Goal: Task Accomplishment & Management: Use online tool/utility

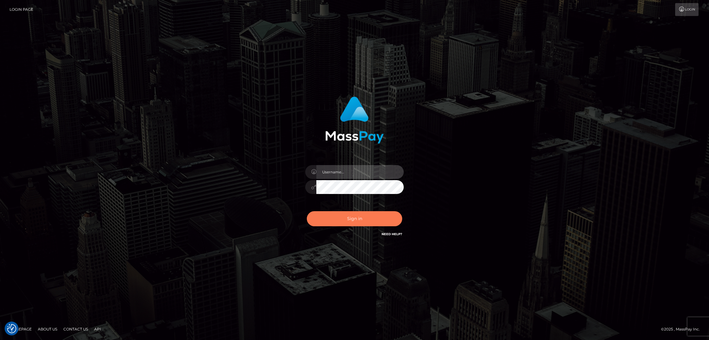
type input "by.es2"
click at [359, 218] on button "Sign in" at bounding box center [354, 218] width 95 height 15
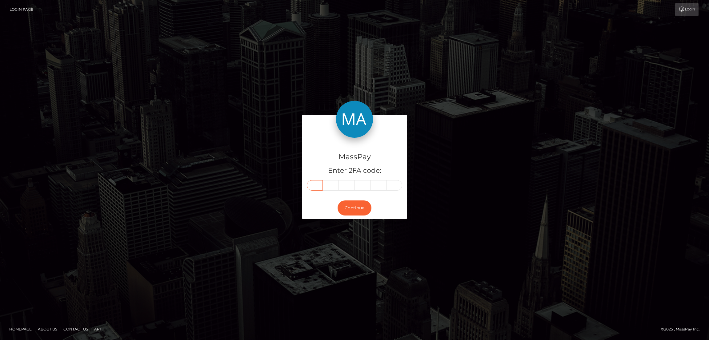
click at [315, 185] on input "text" at bounding box center [315, 185] width 16 height 10
paste input "6"
type input "6"
type input "4"
type input "1"
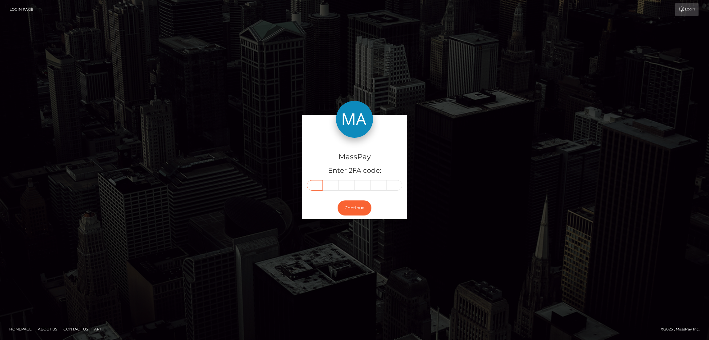
type input "9"
type input "3"
type input "9"
click at [356, 207] on button "Continue" at bounding box center [355, 208] width 34 height 15
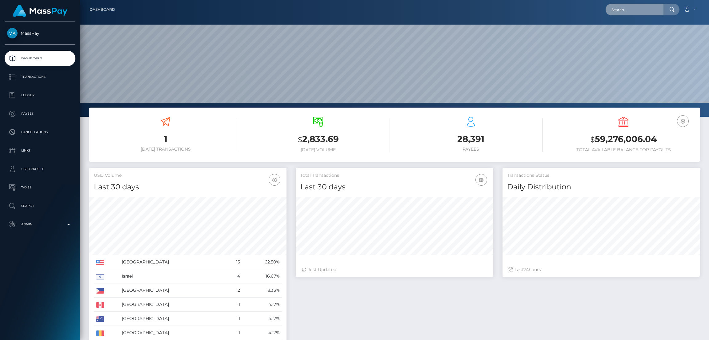
click at [627, 10] on input "text" at bounding box center [635, 10] width 58 height 12
paste input "crserbia@yahoo.com"
type input "crserbia@yahoo.com"
click at [629, 31] on link "Georgy Ronn" at bounding box center [630, 31] width 49 height 11
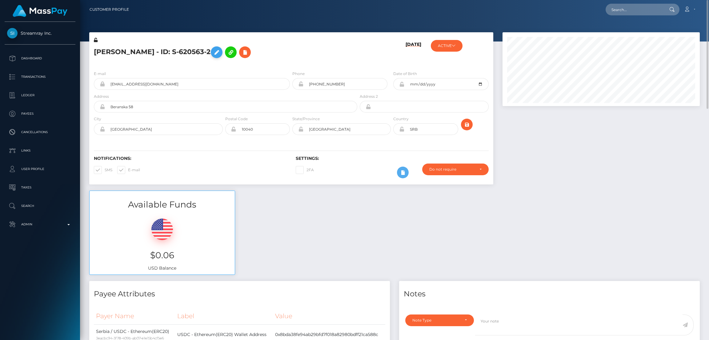
click at [213, 54] on icon at bounding box center [216, 53] width 7 height 8
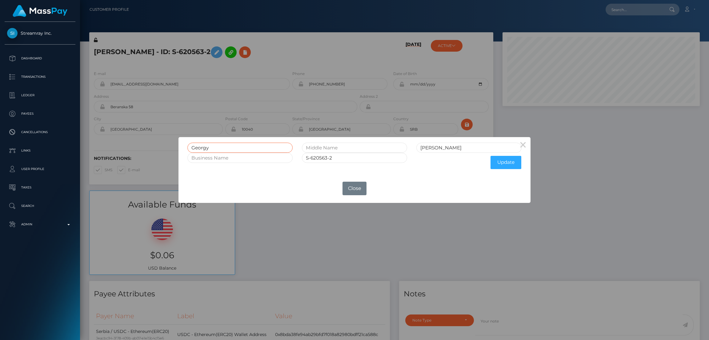
click at [200, 148] on input "Georgy" at bounding box center [239, 148] width 105 height 10
click at [361, 191] on button "Close" at bounding box center [355, 189] width 24 height 14
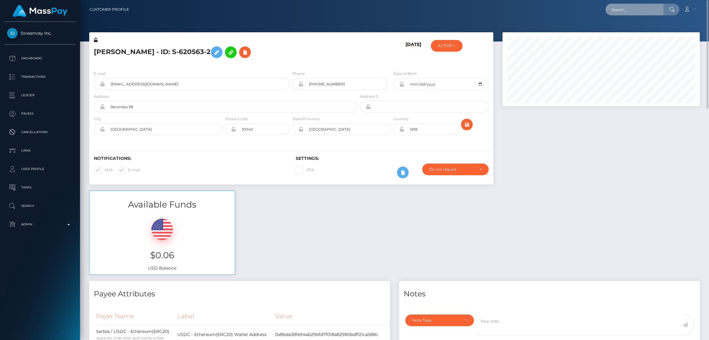
click at [618, 6] on input "text" at bounding box center [635, 10] width 58 height 12
paste input "sylviagati1@gmail.com"
type input "sylviagati1@gmail.com"
click at [627, 31] on link "Gati Julius" at bounding box center [630, 31] width 49 height 11
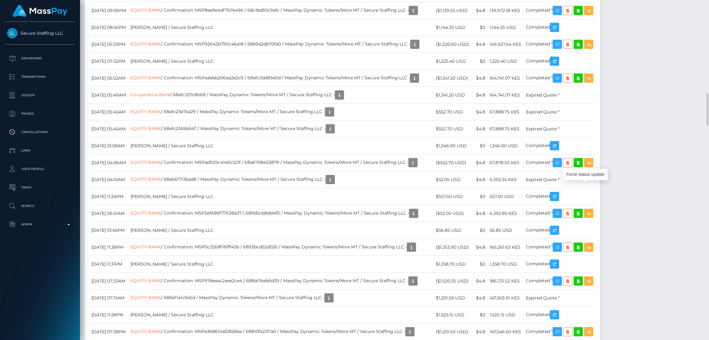
scroll to position [74, 197]
drag, startPoint x: 91, startPoint y: 187, endPoint x: 578, endPoint y: 191, distance: 486.6
copy tr "September 17, 2025 09:33PM EQUITY BANK / Confirmation: MSPe25fd64b754feb2 / 68c…"
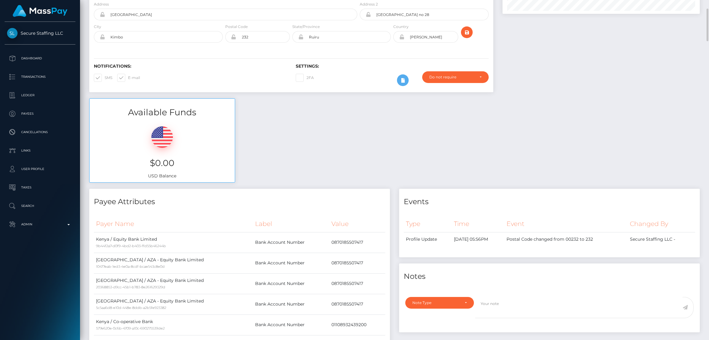
scroll to position [0, 0]
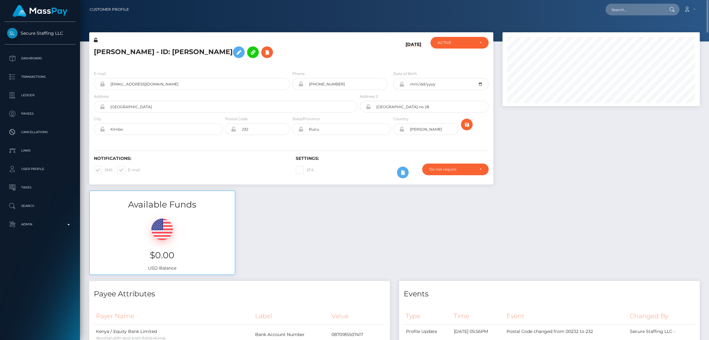
click at [127, 52] on h5 "Gati Julius - ID: Gati Julius" at bounding box center [224, 52] width 260 height 18
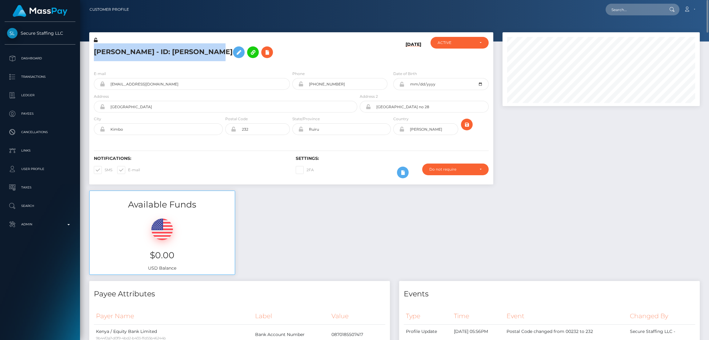
click at [127, 52] on h5 "Gati Julius - ID: Gati Julius" at bounding box center [224, 52] width 260 height 18
copy h5 "Gati Julius - ID: Gati Julius"
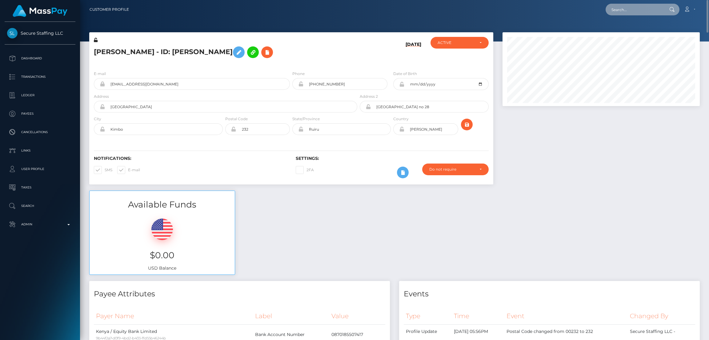
click at [625, 11] on input "text" at bounding box center [635, 10] width 58 height 12
paste input "haleyekennett@icloud.com"
click at [628, 11] on input "haleyekennett@icloud.com" at bounding box center [635, 10] width 58 height 12
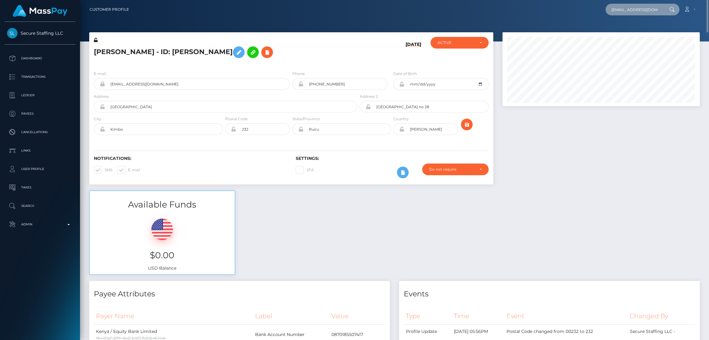
click at [628, 11] on input "haleyekennett@icloud.com" at bounding box center [635, 10] width 58 height 12
paste input "bvivnavarro956.0000@gmail"
type input "bvivnavarro956.0000@gmail.com"
click at [630, 32] on link "Hannilu" at bounding box center [630, 31] width 49 height 11
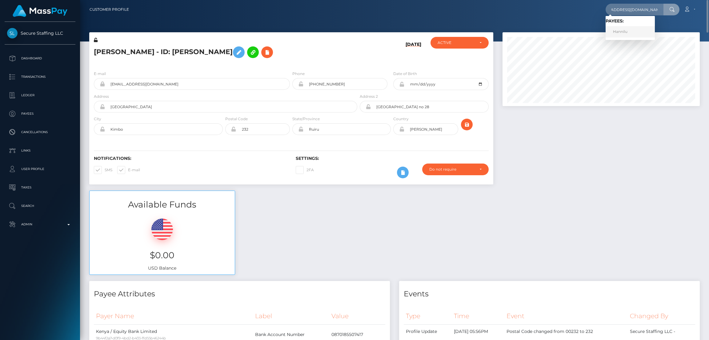
scroll to position [0, 0]
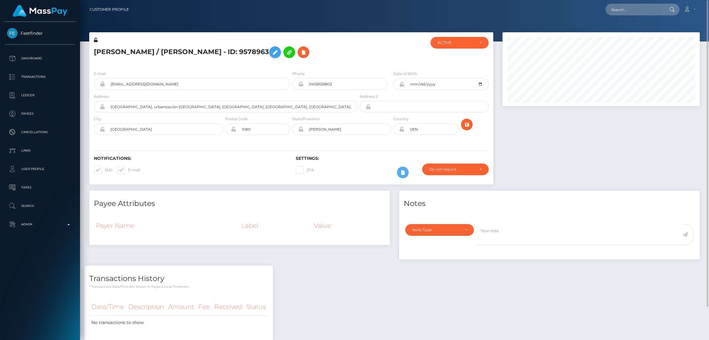
click at [271, 53] on icon at bounding box center [274, 53] width 7 height 8
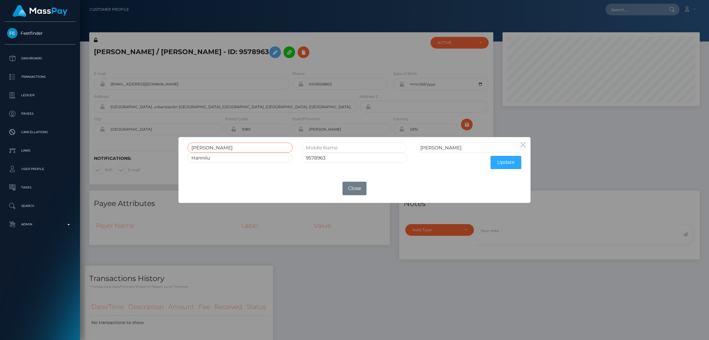
click at [205, 147] on input "Barbara" at bounding box center [239, 148] width 105 height 10
click at [624, 10] on div "× Barbara Vivas Navarro Hannilu 9578963 Update OK No Close" at bounding box center [354, 170] width 709 height 340
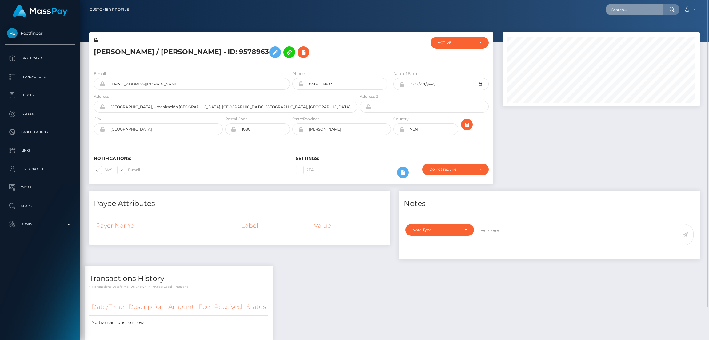
click at [624, 10] on input "text" at bounding box center [635, 10] width 58 height 12
paste input "hanniestewy23@gmail.com"
type input "hanniestewy23@gmail.com"
click at [633, 31] on link "HANNAH RAQUEL STEWART" at bounding box center [630, 31] width 49 height 11
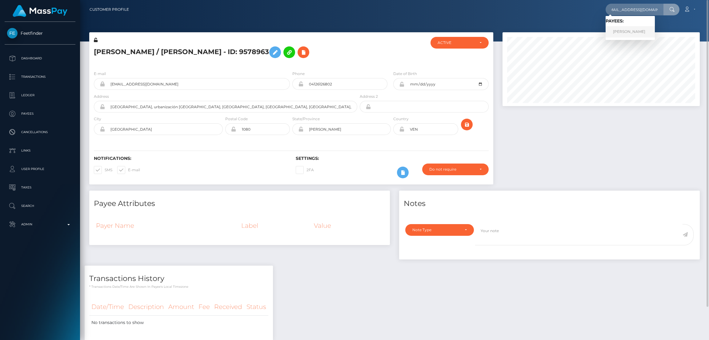
scroll to position [0, 0]
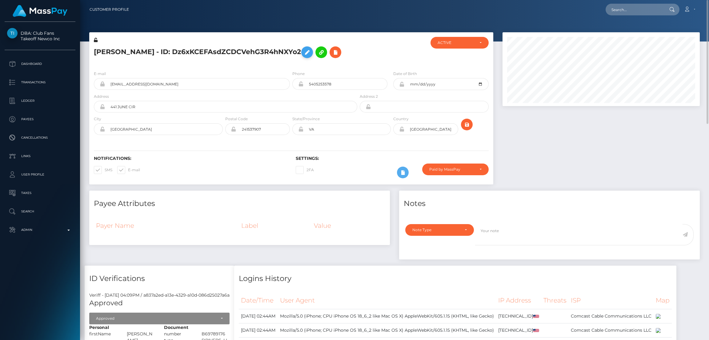
click at [303, 56] on icon at bounding box center [306, 53] width 7 height 8
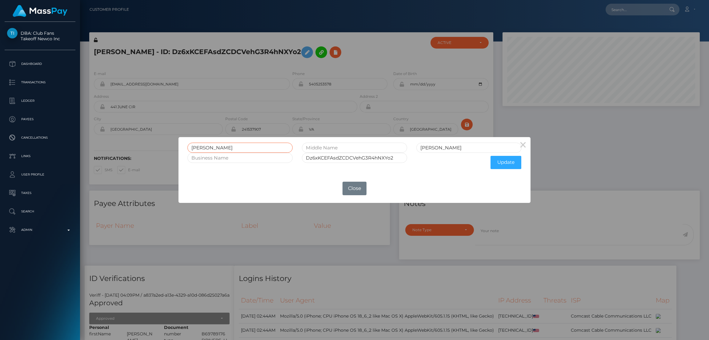
click at [202, 147] on input "HANNAH RAQUEL" at bounding box center [239, 148] width 105 height 10
click at [344, 188] on button "Close" at bounding box center [355, 189] width 24 height 14
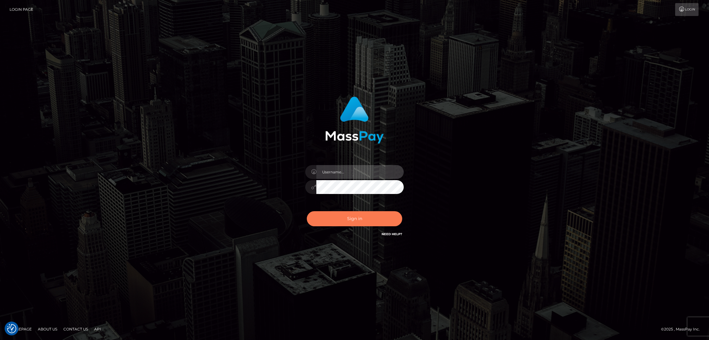
type input "by.es2"
click at [357, 220] on button "Sign in" at bounding box center [354, 218] width 95 height 15
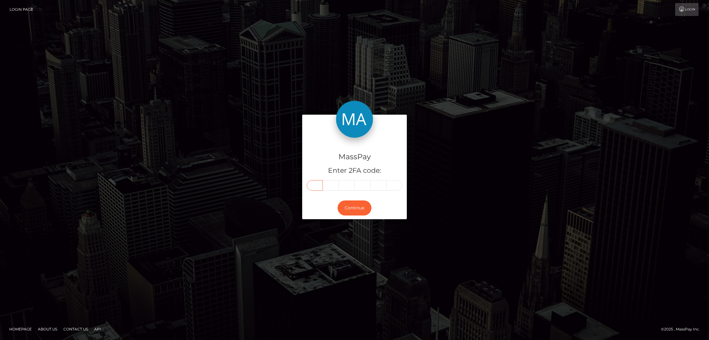
click at [316, 186] on input "text" at bounding box center [315, 185] width 16 height 10
paste input "2"
type input "2"
type input "6"
type input "1"
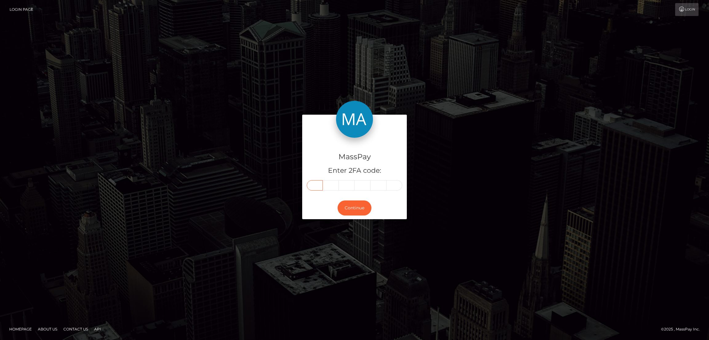
type input "6"
type input "4"
type input "5"
click at [355, 209] on button "Continue" at bounding box center [355, 208] width 34 height 15
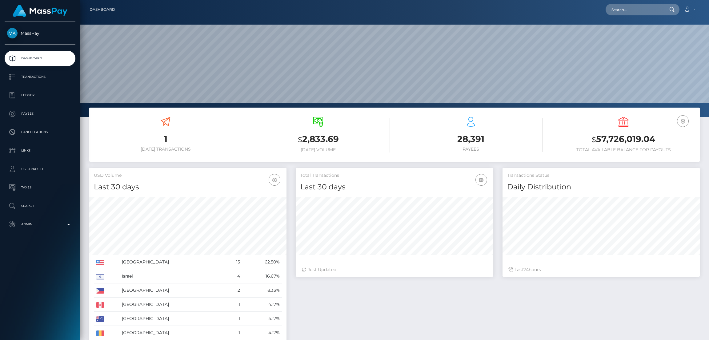
scroll to position [109, 197]
click at [634, 12] on input "text" at bounding box center [635, 10] width 58 height 12
paste input "[EMAIL_ADDRESS][DOMAIN_NAME]"
type input "bvivnavarro956.0000@gmail.com"
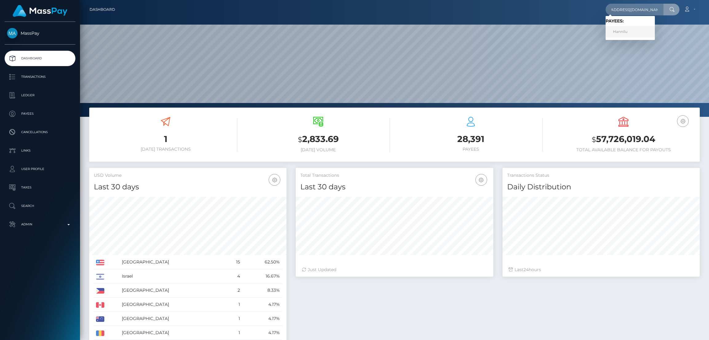
click at [622, 33] on link "Hannilu" at bounding box center [630, 31] width 49 height 11
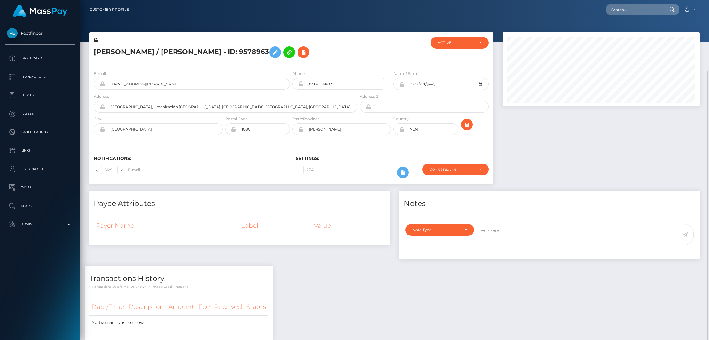
scroll to position [74, 197]
click at [619, 8] on input "text" at bounding box center [635, 10] width 58 height 12
paste input "[EMAIL_ADDRESS][DOMAIN_NAME]"
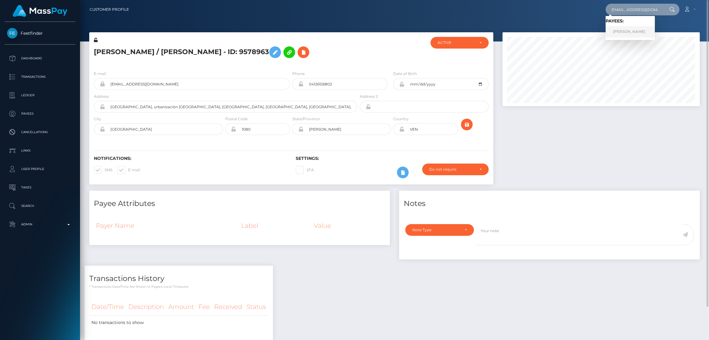
type input "[EMAIL_ADDRESS][DOMAIN_NAME]"
click at [632, 33] on link "[PERSON_NAME]" at bounding box center [630, 31] width 49 height 11
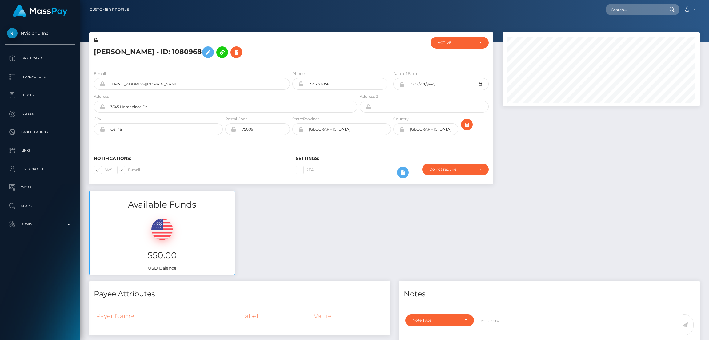
scroll to position [74, 197]
click at [624, 6] on input "text" at bounding box center [635, 10] width 58 height 12
paste input "[EMAIL_ADDRESS][DOMAIN_NAME]"
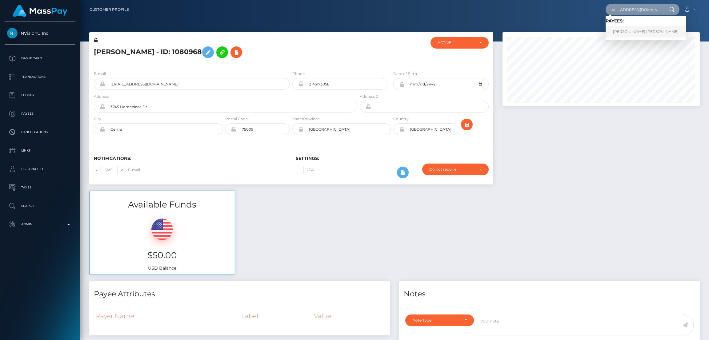
type input "[EMAIL_ADDRESS][DOMAIN_NAME]"
click at [625, 32] on link "[PERSON_NAME] [PERSON_NAME]" at bounding box center [646, 31] width 80 height 11
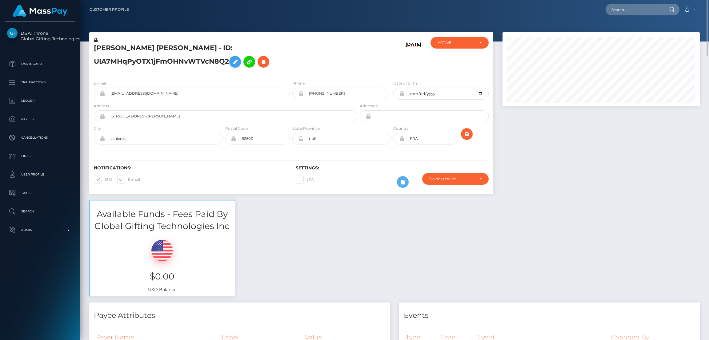
click at [235, 63] on icon at bounding box center [234, 62] width 7 height 8
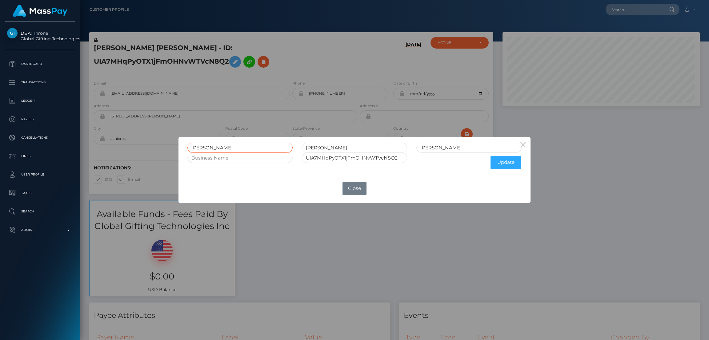
click at [207, 147] on input "ARTHUR" at bounding box center [239, 148] width 105 height 10
click at [187, 72] on div "× ARTHUR GIBRIL ANTONY PELLEGRINI UIA7MHqPyOTX1jFmOHNvWTVcN8Q2 Update OK No Clo…" at bounding box center [354, 170] width 709 height 340
click at [614, 7] on div "× ARTHUR GIBRIL ANTONY PELLEGRINI UIA7MHqPyOTX1jFmOHNvWTVcN8Q2 Update OK No Clo…" at bounding box center [354, 170] width 709 height 340
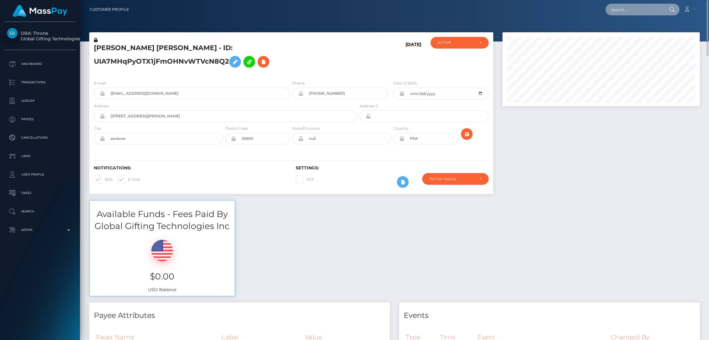
click at [618, 8] on input "text" at bounding box center [635, 10] width 58 height 12
paste input "[EMAIL_ADDRESS][DOMAIN_NAME]"
type input "[EMAIL_ADDRESS][DOMAIN_NAME]"
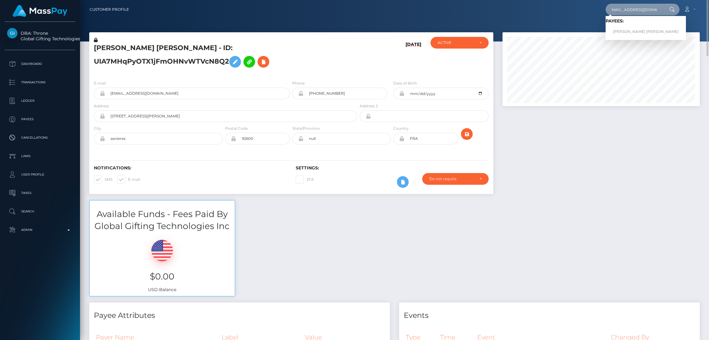
scroll to position [0, 0]
click at [626, 32] on link "AMANDA DORIS JANE BARLOW" at bounding box center [646, 31] width 80 height 11
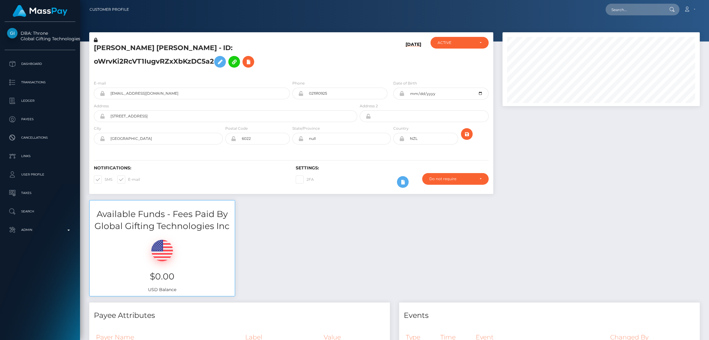
click at [216, 62] on icon at bounding box center [219, 62] width 7 height 8
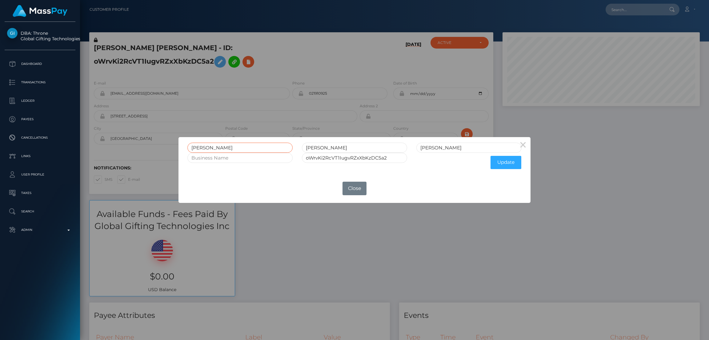
click at [206, 146] on input "AMANDA" at bounding box center [239, 148] width 105 height 10
click at [358, 192] on button "Close" at bounding box center [355, 189] width 24 height 14
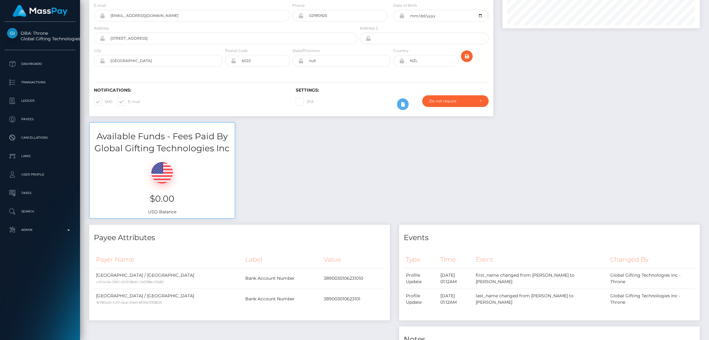
scroll to position [0, 0]
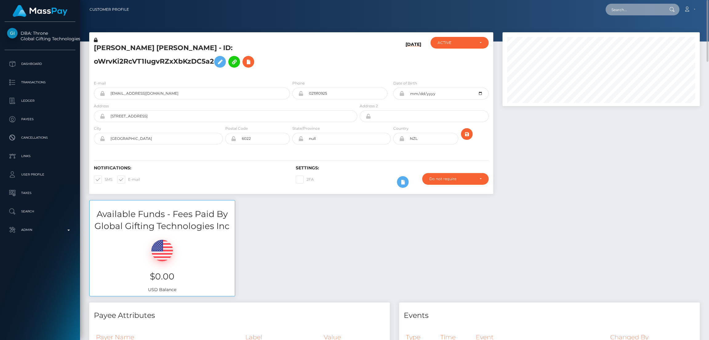
click at [621, 7] on input "text" at bounding box center [635, 10] width 58 height 12
paste input "leahcrete@gmail.com"
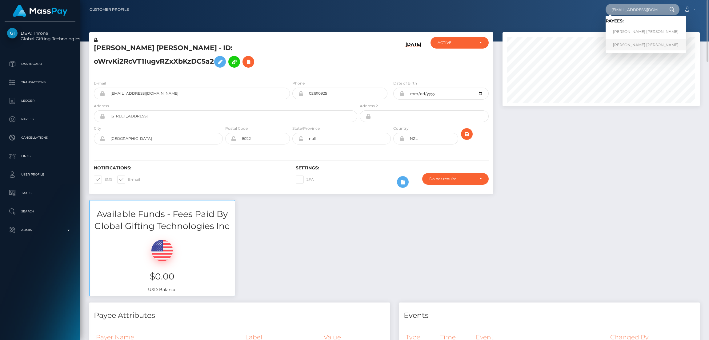
type input "leahcrete@gmail.com"
click at [634, 44] on link "LEAH MARIE MAE BROWN" at bounding box center [646, 44] width 80 height 11
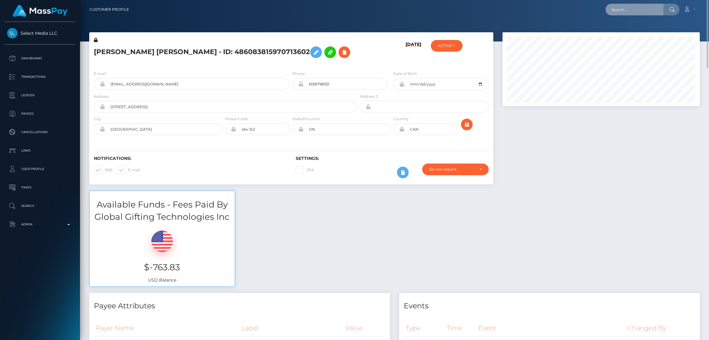
click at [628, 11] on input "text" at bounding box center [635, 10] width 58 height 12
paste input "[EMAIL_ADDRESS][DOMAIN_NAME]"
type input "[EMAIL_ADDRESS][DOMAIN_NAME]"
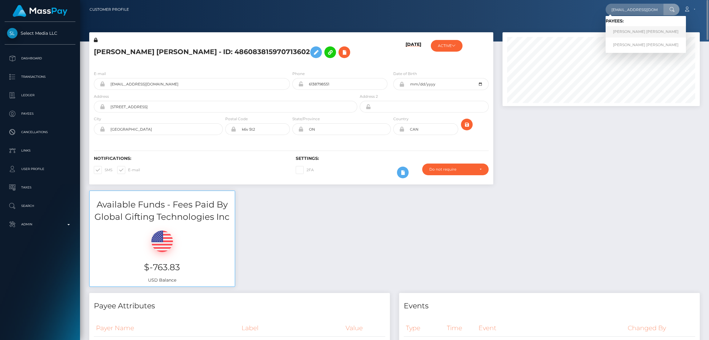
click at [629, 31] on link "[PERSON_NAME] [PERSON_NAME]" at bounding box center [646, 31] width 80 height 11
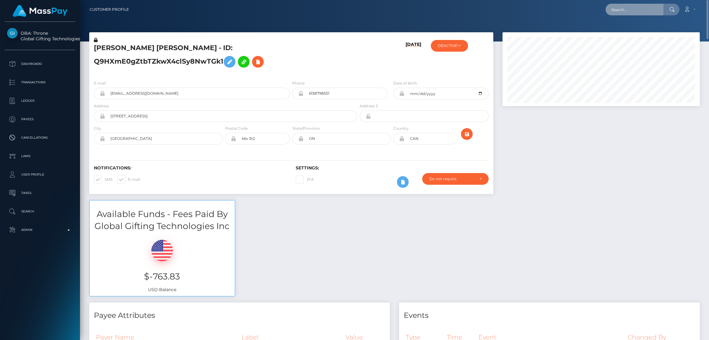
click at [623, 8] on input "text" at bounding box center [635, 10] width 58 height 12
paste input "[EMAIL_ADDRESS][DOMAIN_NAME]"
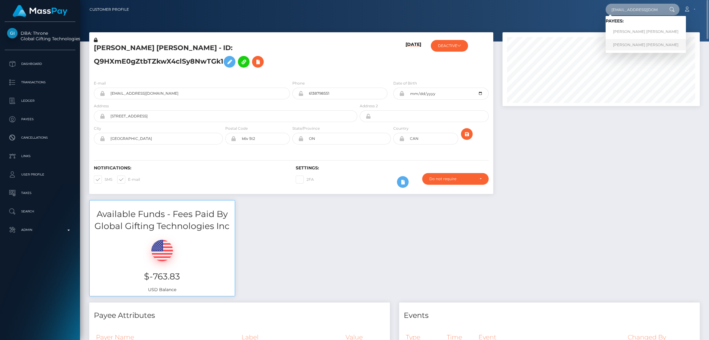
type input "[EMAIL_ADDRESS][DOMAIN_NAME]"
click at [628, 46] on link "LEAH MARIE MAE BROWN" at bounding box center [646, 44] width 80 height 11
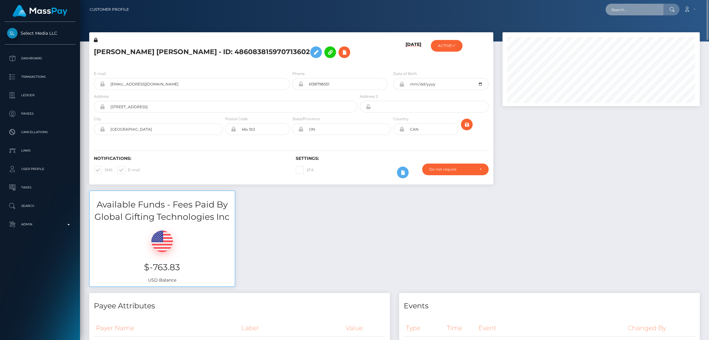
click at [625, 10] on input "text" at bounding box center [635, 10] width 58 height 12
paste input "[EMAIL_ADDRESS][DOMAIN_NAME]"
type input "[EMAIL_ADDRESS][DOMAIN_NAME]"
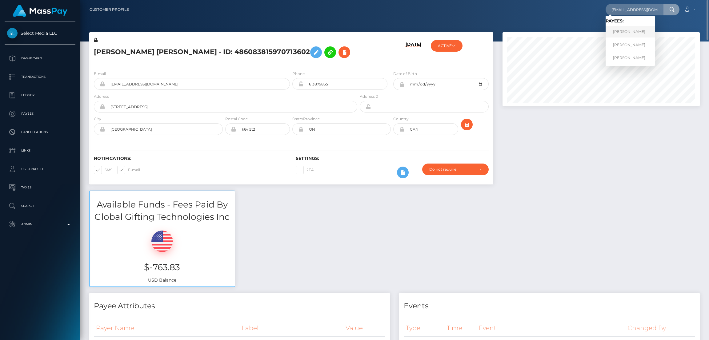
click at [627, 32] on link "[PERSON_NAME]" at bounding box center [630, 31] width 49 height 11
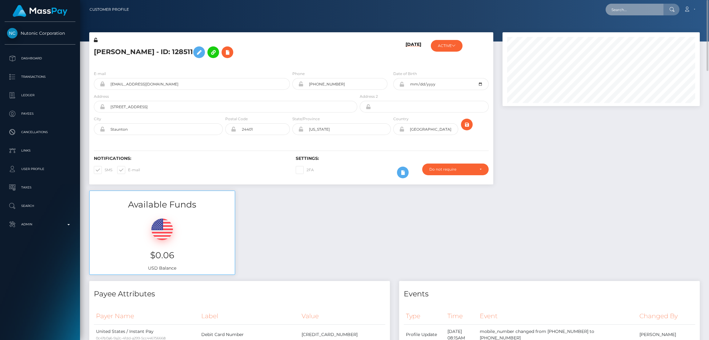
click at [643, 10] on input "text" at bounding box center [635, 10] width 58 height 12
paste input "juliemayo1988@gmail.com"
type input "juliemayo1988@gmail.com"
click at [628, 42] on link "Julia Mayo" at bounding box center [630, 44] width 49 height 11
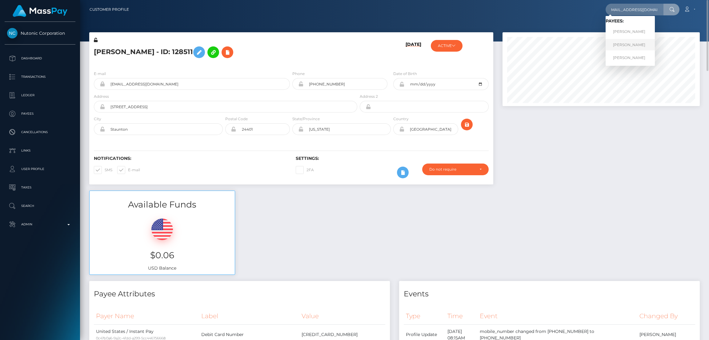
scroll to position [0, 0]
click at [618, 9] on input "text" at bounding box center [635, 10] width 58 height 12
paste input "[EMAIL_ADDRESS][DOMAIN_NAME]"
type input "[EMAIL_ADDRESS][DOMAIN_NAME]"
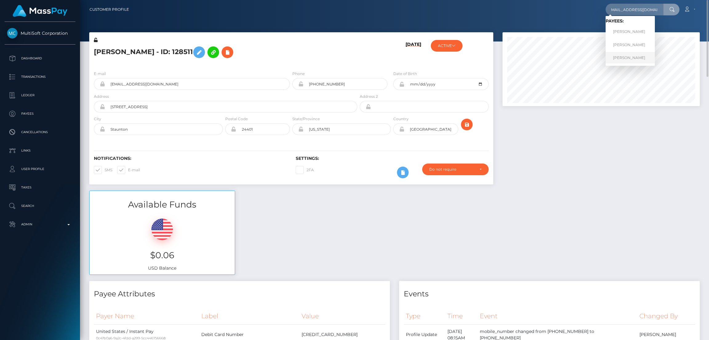
click at [626, 56] on link "[PERSON_NAME]" at bounding box center [630, 57] width 49 height 11
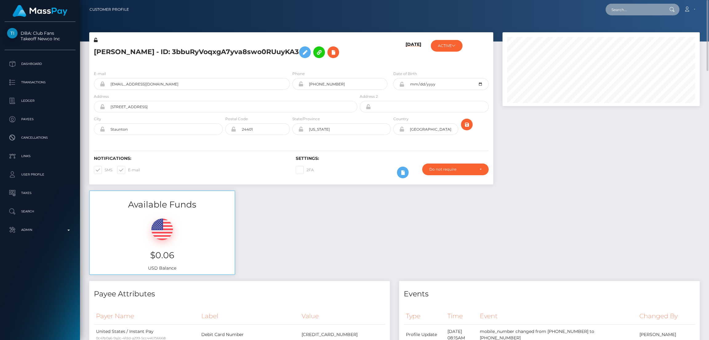
click at [635, 11] on input "text" at bounding box center [635, 10] width 58 height 12
paste input "[PERSON_NAME][EMAIL_ADDRESS][DOMAIN_NAME]"
type input "[PERSON_NAME][EMAIL_ADDRESS][DOMAIN_NAME]"
click at [630, 30] on link "[PERSON_NAME]" at bounding box center [630, 31] width 49 height 11
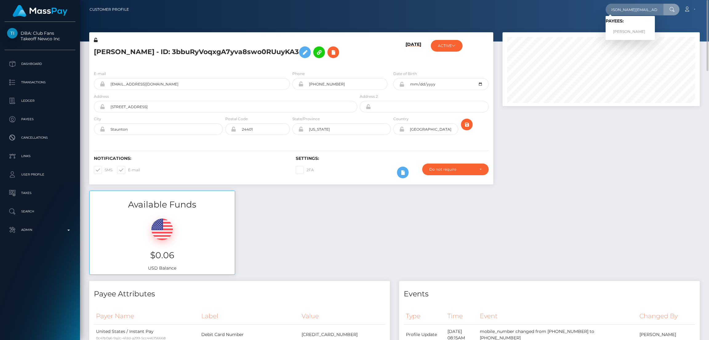
scroll to position [0, 0]
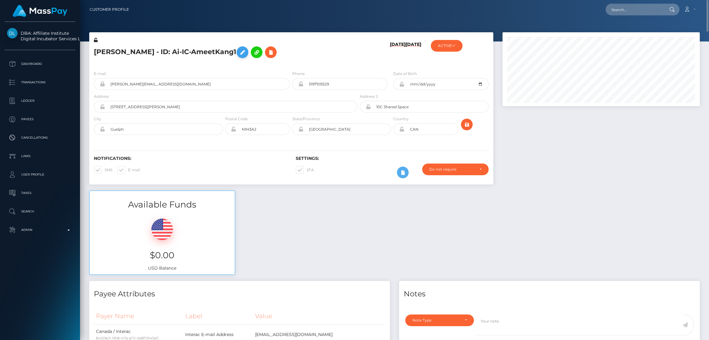
click at [239, 53] on icon at bounding box center [242, 53] width 7 height 8
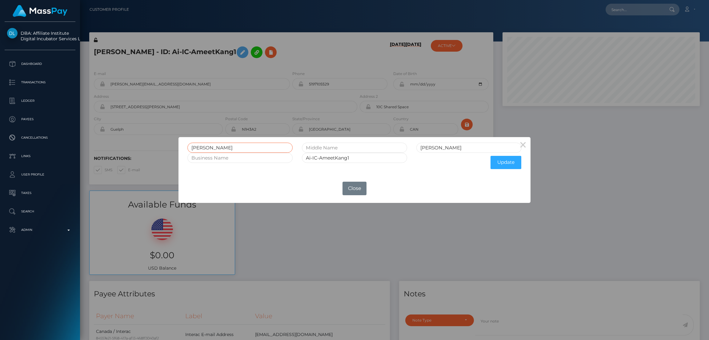
click at [202, 147] on input "[PERSON_NAME]" at bounding box center [239, 148] width 105 height 10
click at [361, 187] on button "Close" at bounding box center [355, 189] width 24 height 14
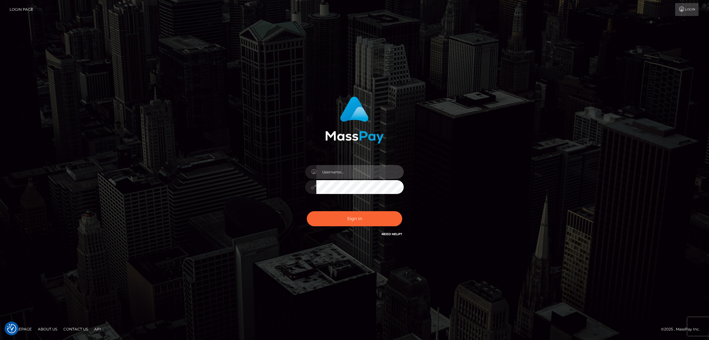
type input "by.es2"
click at [367, 227] on div "Sign in Need Help?" at bounding box center [355, 221] width 108 height 27
click at [367, 223] on button "Sign in" at bounding box center [354, 218] width 95 height 15
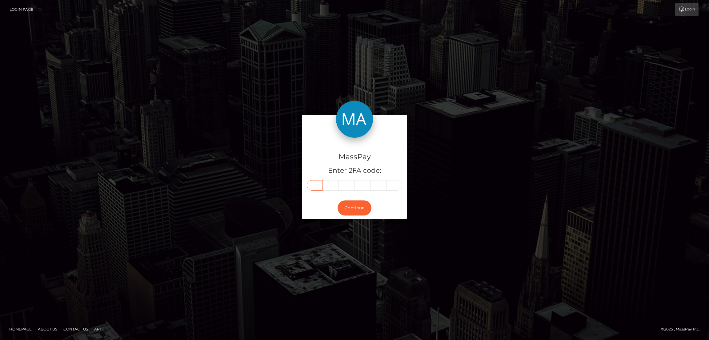
click at [315, 183] on input "text" at bounding box center [315, 185] width 16 height 10
paste input "0"
type input "0"
type input "9"
type input "3"
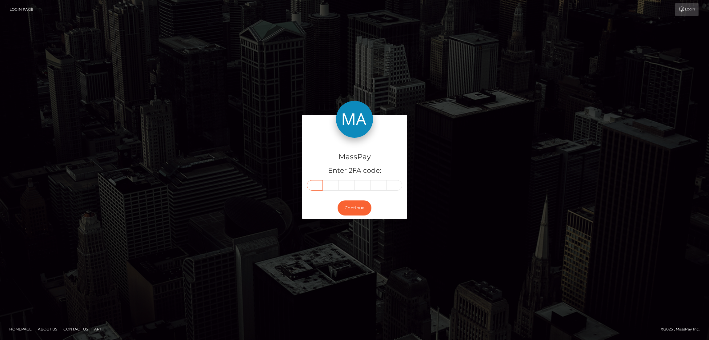
type input "3"
type input "4"
type input "9"
click at [359, 211] on button "Continue" at bounding box center [355, 208] width 34 height 15
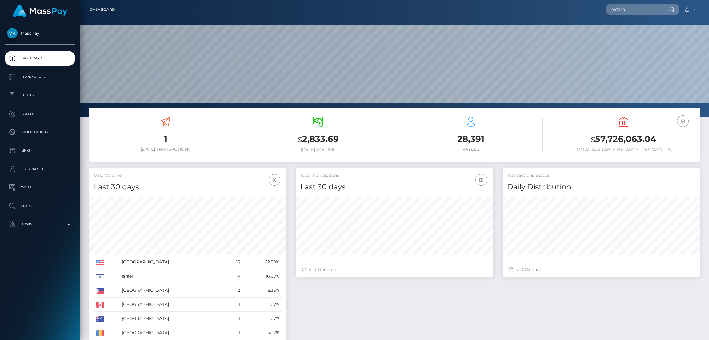
scroll to position [109, 197]
type input "[EMAIL_ADDRESS][DOMAIN_NAME]"
click at [634, 34] on link "[PERSON_NAME]" at bounding box center [630, 31] width 49 height 11
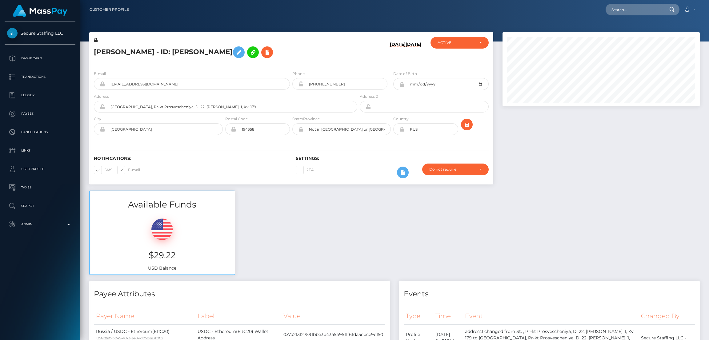
scroll to position [74, 197]
click at [195, 50] on h5 "[PERSON_NAME] - ID: [PERSON_NAME]" at bounding box center [224, 52] width 260 height 18
copy h5 "[PERSON_NAME] - ID: [PERSON_NAME]"
